Goal: Information Seeking & Learning: Check status

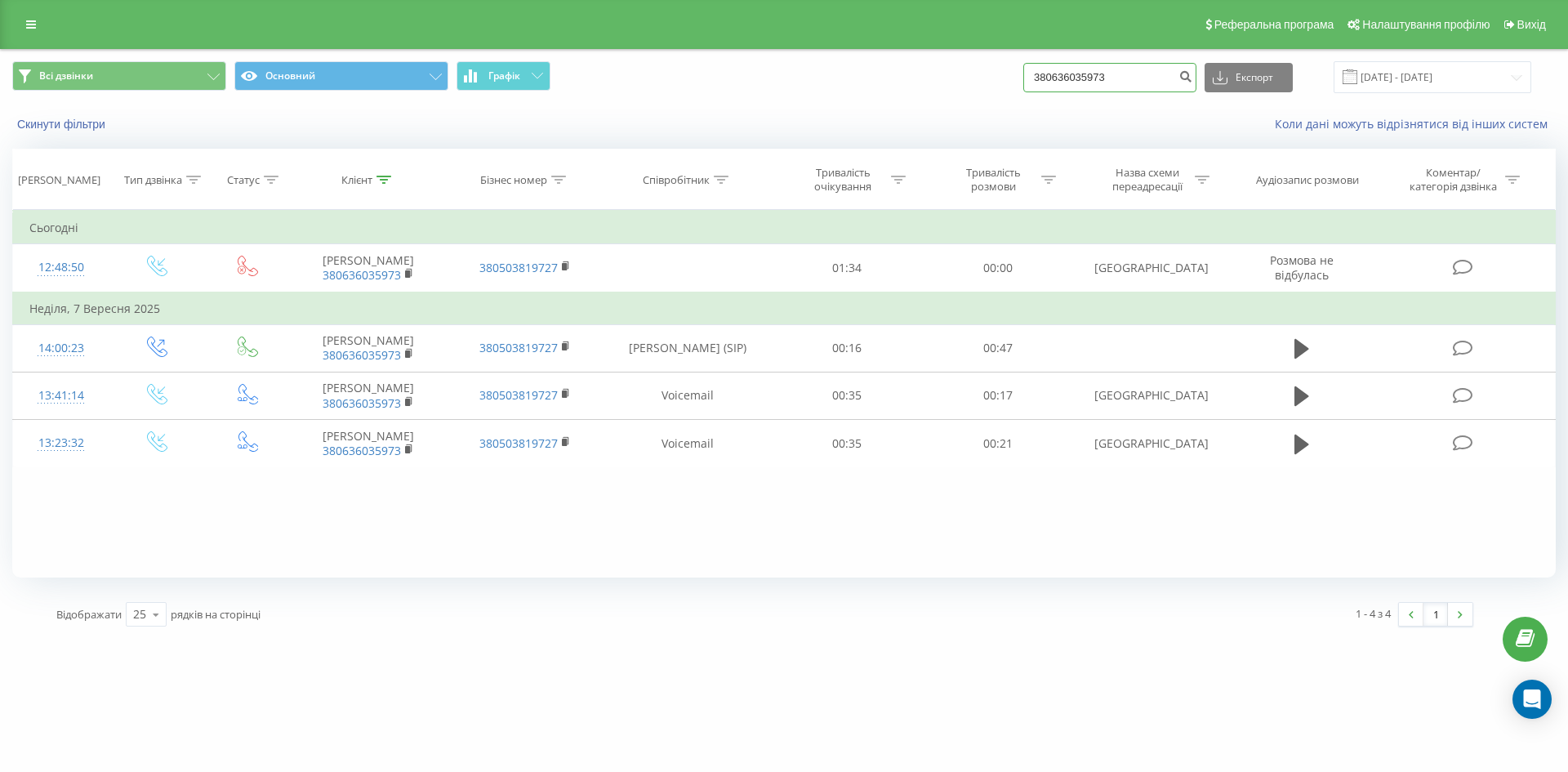
drag, startPoint x: 1045, startPoint y: 91, endPoint x: 817, endPoint y: 127, distance: 230.8
click at [818, 127] on div "Всі дзвінки Основний Графік 380636035973 Експорт .csv .xls .xlsx [DATE] - [DATE…" at bounding box center [784, 97] width 1566 height 94
paste input "5045664"
type input "380635045664"
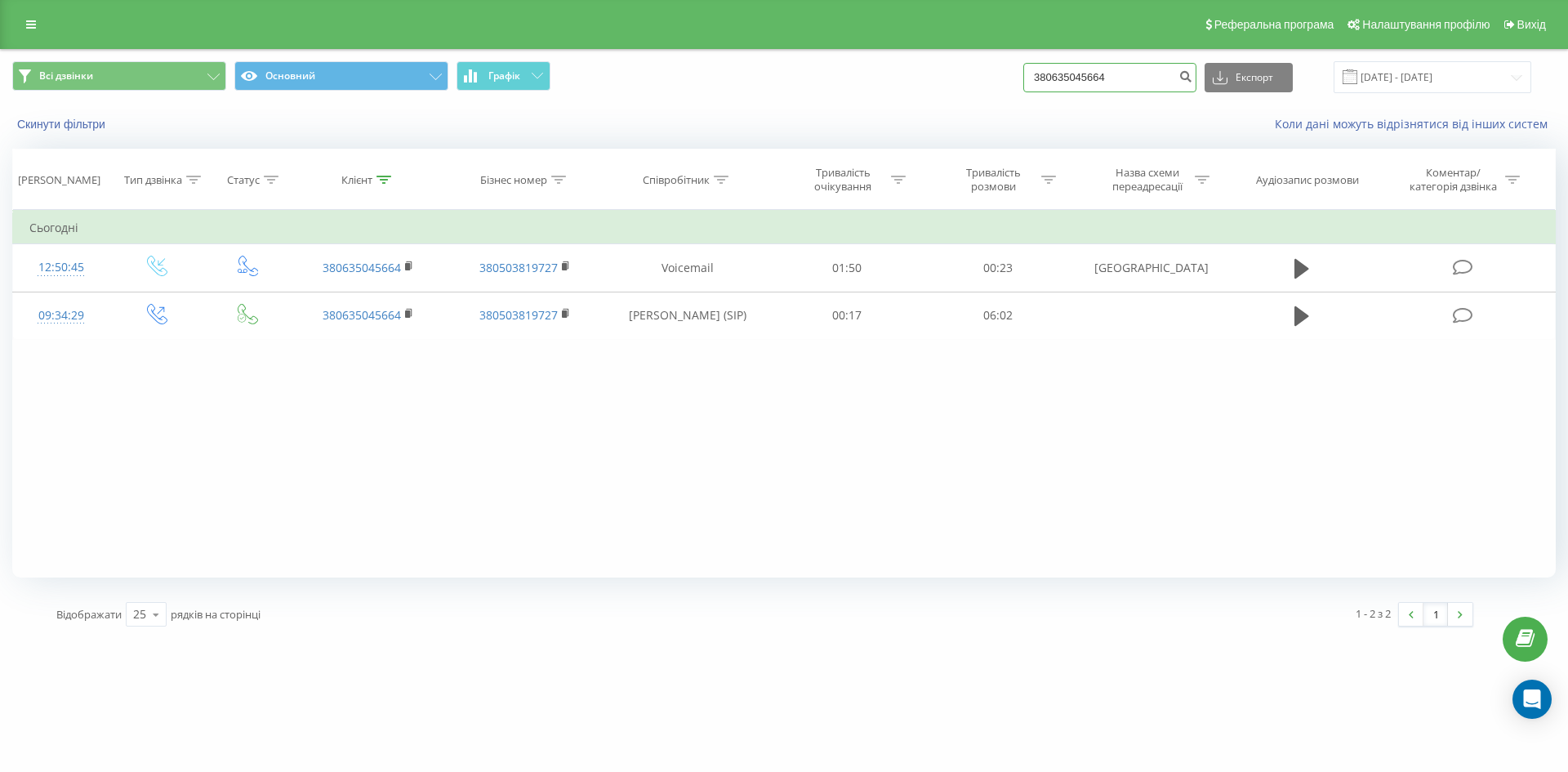
drag, startPoint x: 731, startPoint y: 83, endPoint x: 698, endPoint y: 86, distance: 33.1
click at [706, 87] on div "Всі дзвінки Основний Графік 380635045664 Експорт .csv .xls .xlsx 23.06.2025 - 2…" at bounding box center [784, 77] width 1543 height 32
paste input "74621310"
type input "380674621310"
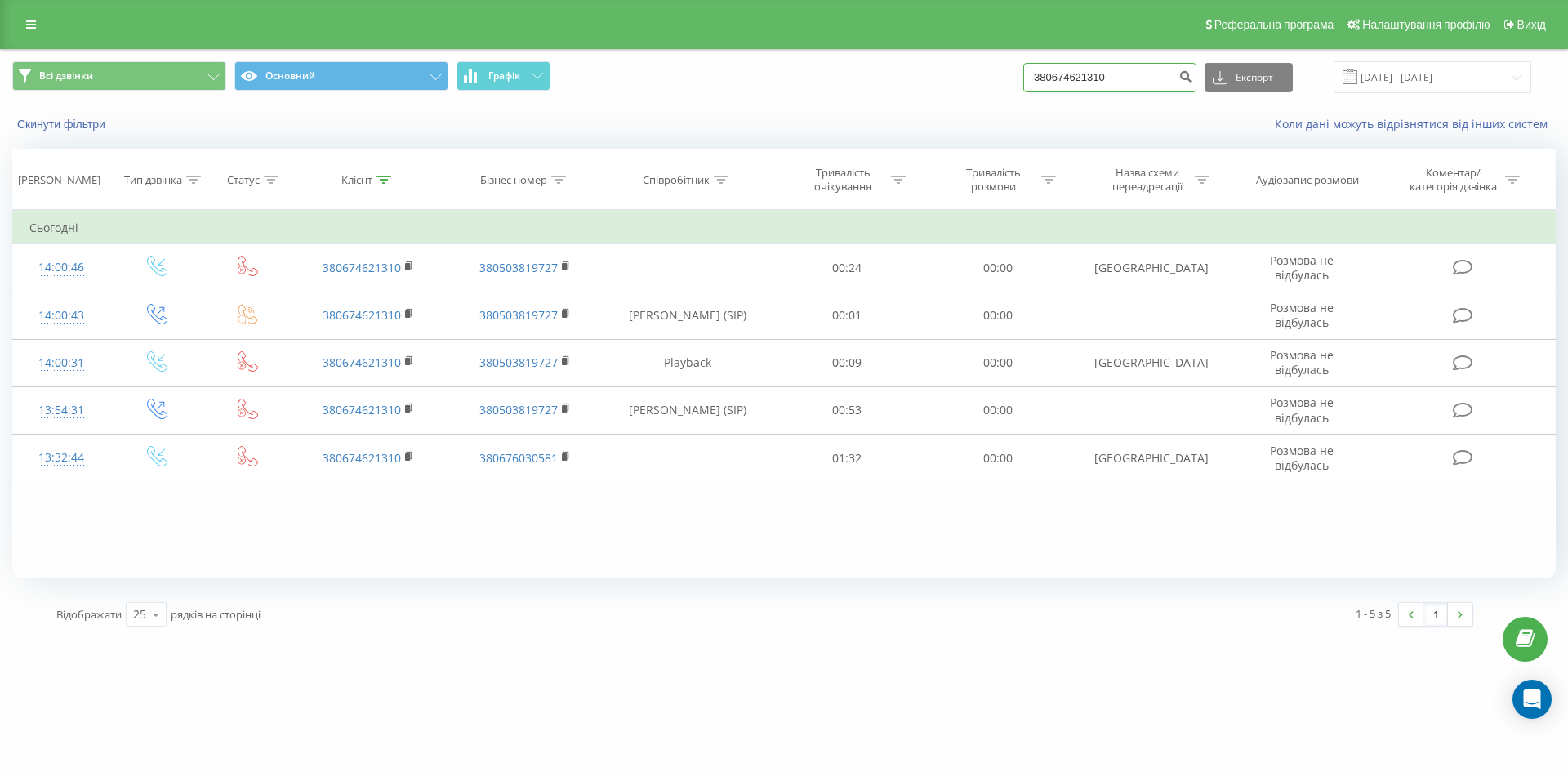
drag, startPoint x: 998, startPoint y: 79, endPoint x: 804, endPoint y: 52, distance: 195.9
click at [812, 63] on div "Всі дзвінки Основний Графік 380674621310 Експорт .csv .xls .xlsx 23.06.2025 - 2…" at bounding box center [784, 77] width 1543 height 32
paste input "97909733"
type input "380979097330"
